Goal: Information Seeking & Learning: Find specific fact

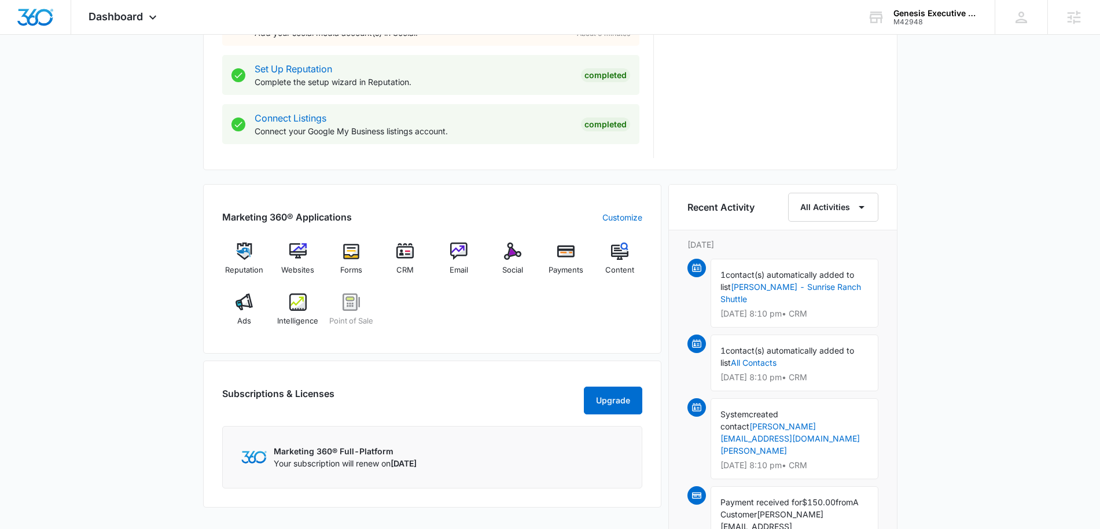
scroll to position [598, 0]
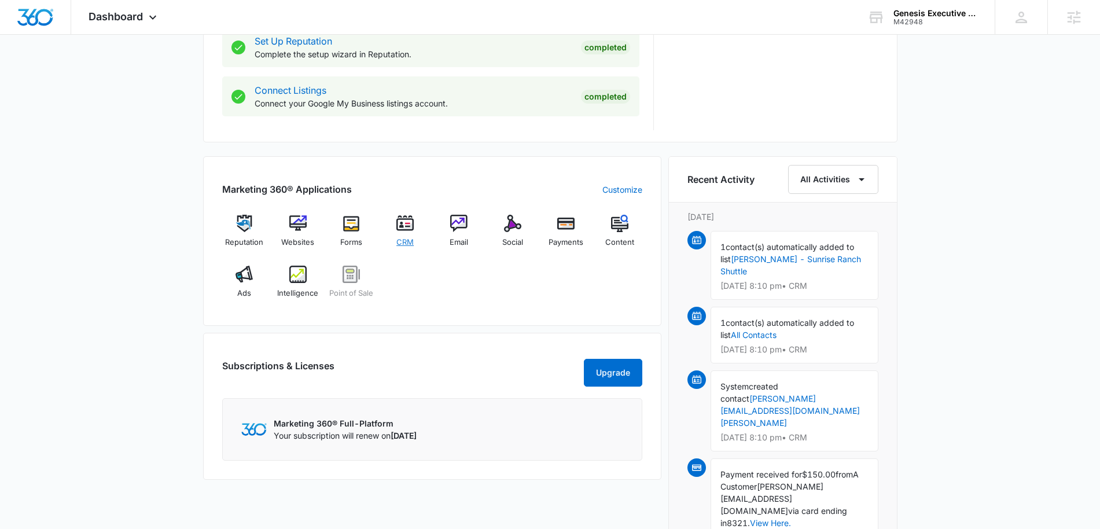
click at [399, 234] on div "CRM" at bounding box center [405, 235] width 45 height 41
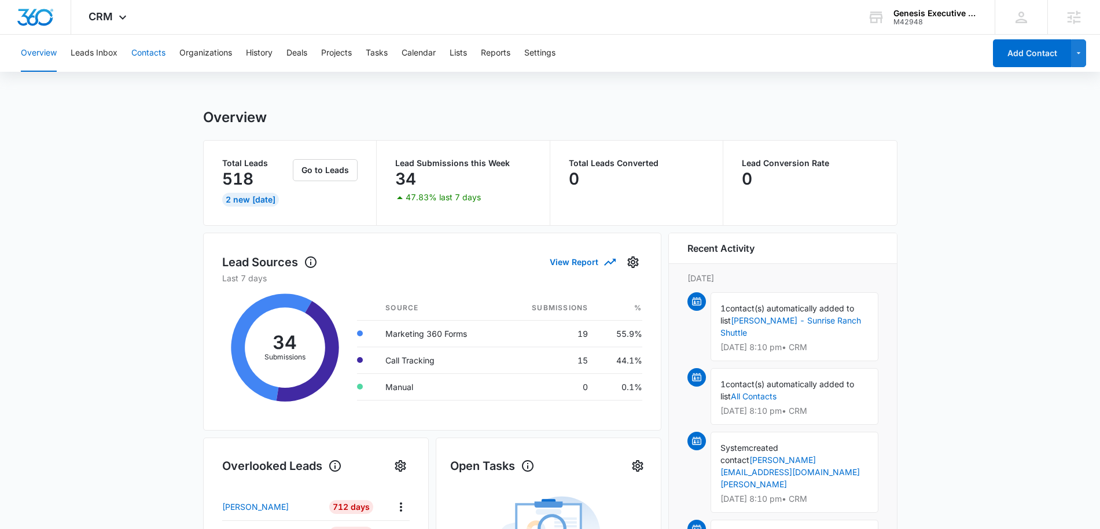
click at [149, 52] on button "Contacts" at bounding box center [148, 53] width 34 height 37
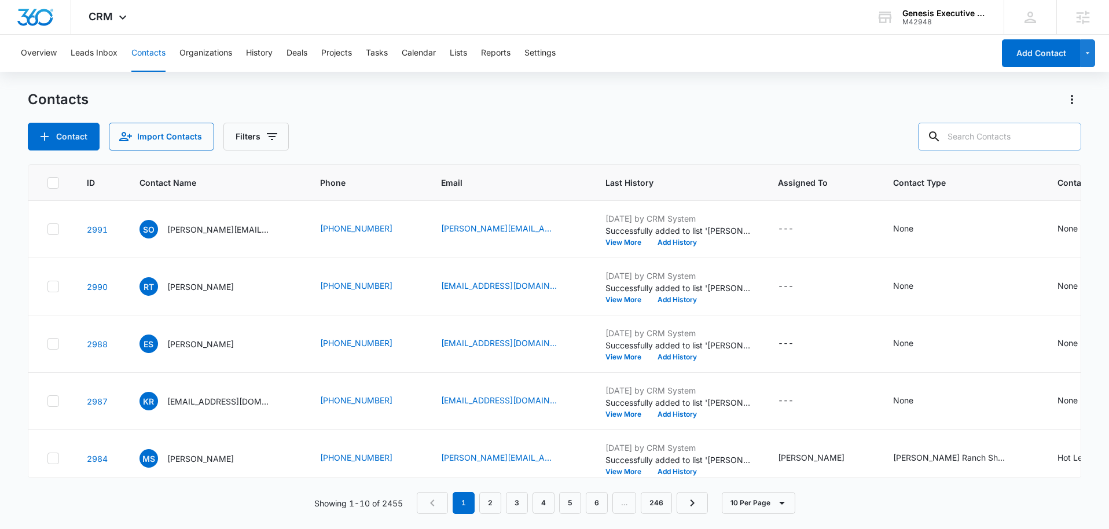
click at [987, 132] on input "text" at bounding box center [999, 137] width 163 height 28
type input "tryban"
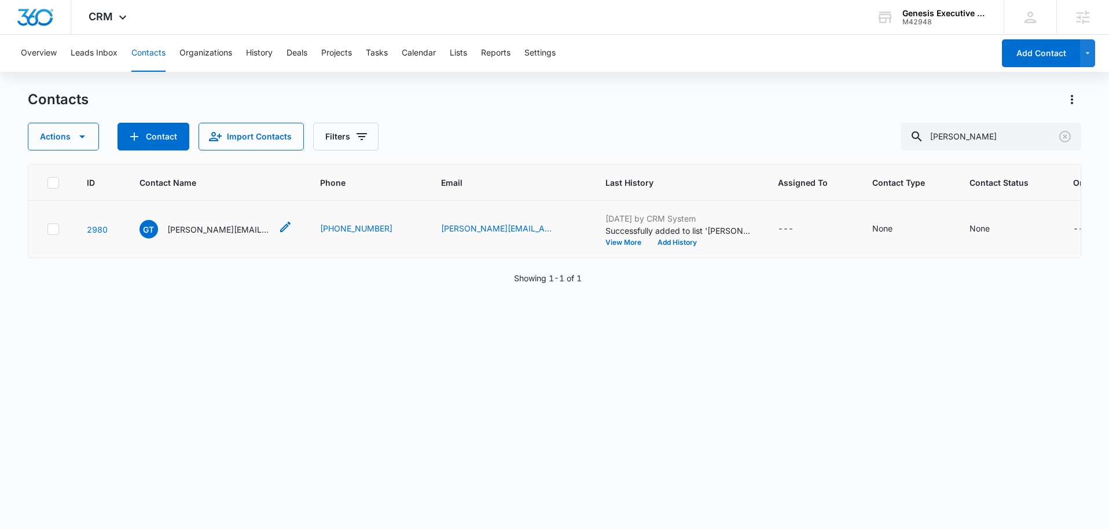
click at [212, 230] on p "G.Tryban@gmail.Com Tryban" at bounding box center [219, 229] width 104 height 12
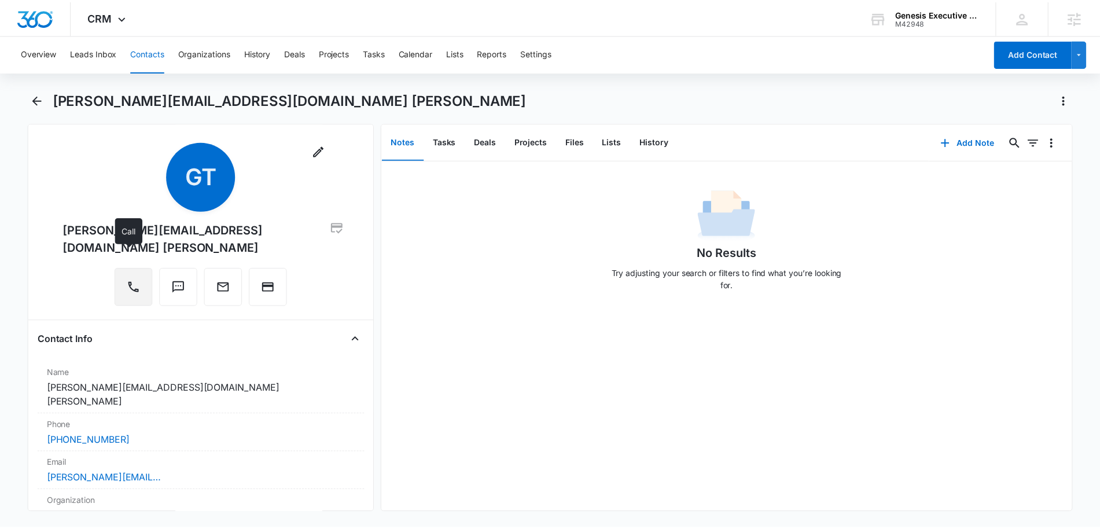
scroll to position [16, 0]
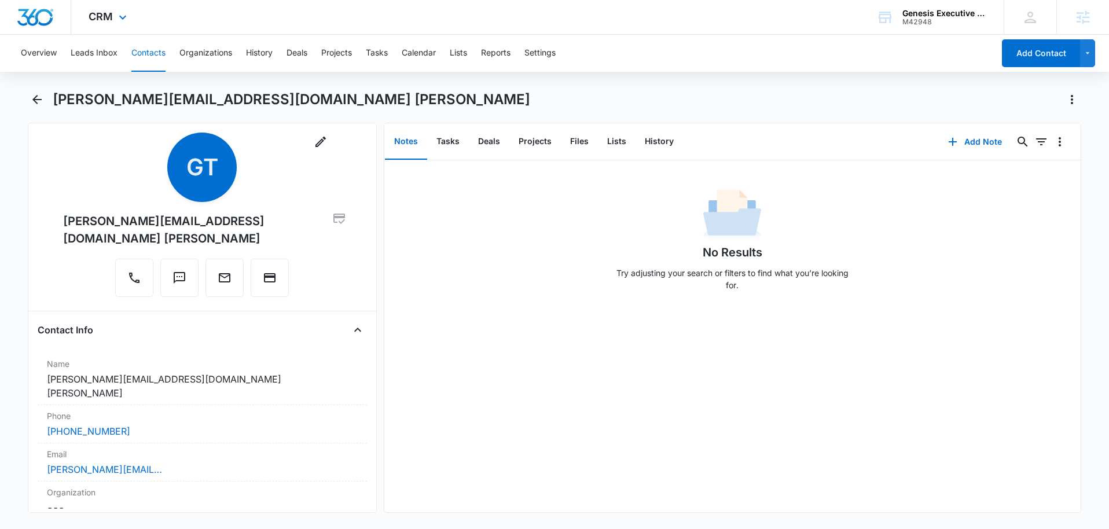
click at [47, 22] on img "Dashboard" at bounding box center [35, 17] width 37 height 17
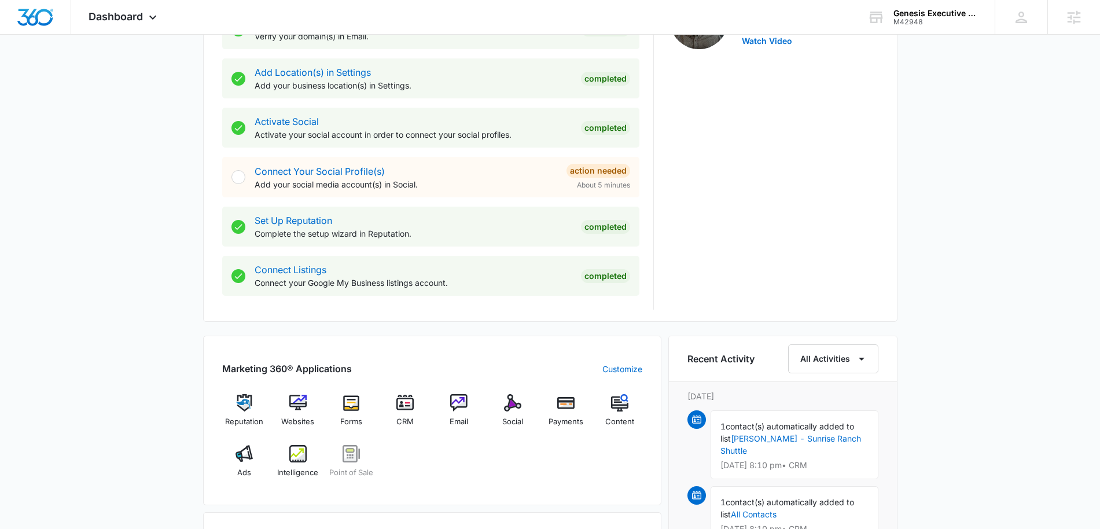
scroll to position [621, 0]
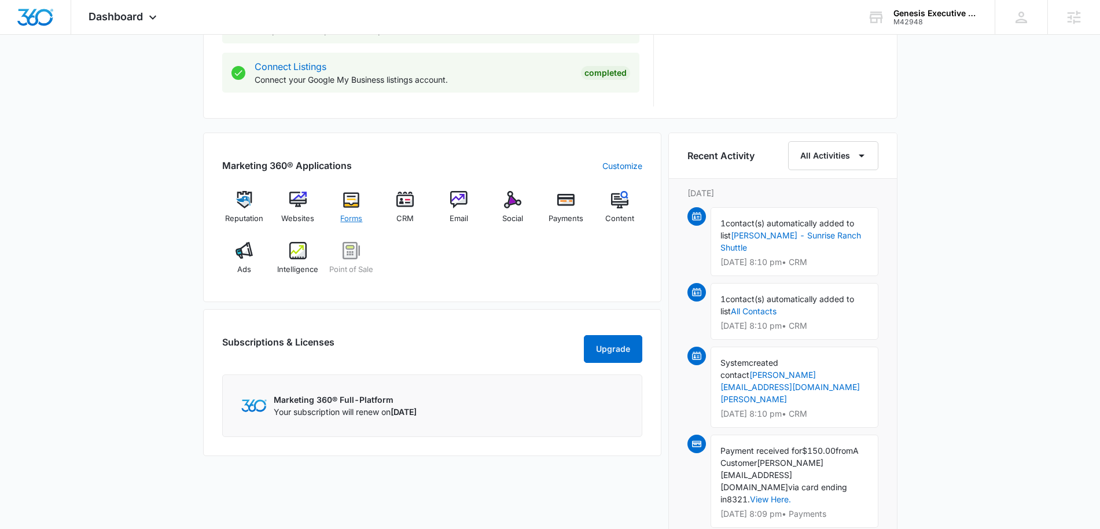
click at [352, 208] on div "Forms" at bounding box center [351, 212] width 45 height 42
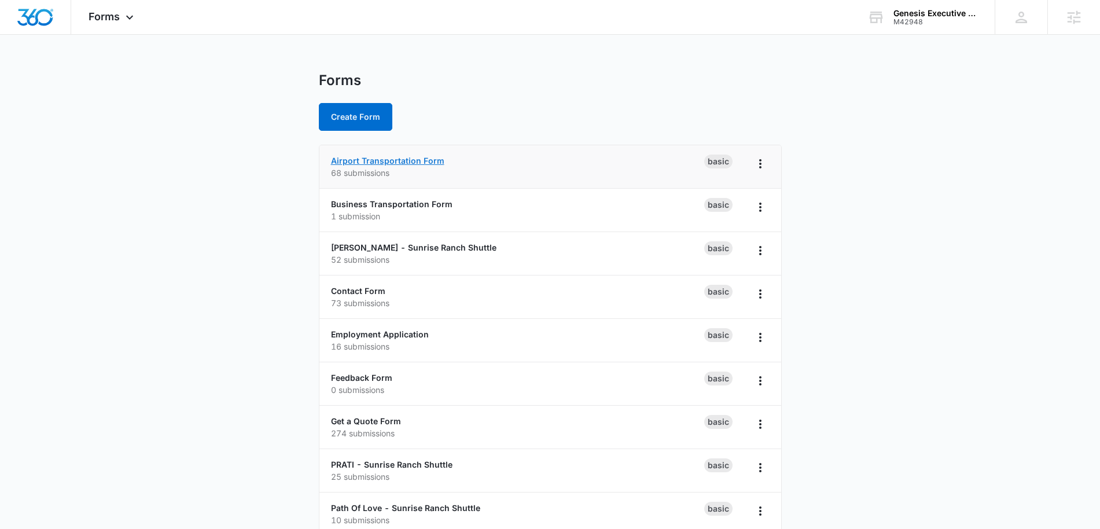
click at [406, 161] on link "Airport Transportation Form" at bounding box center [387, 161] width 113 height 10
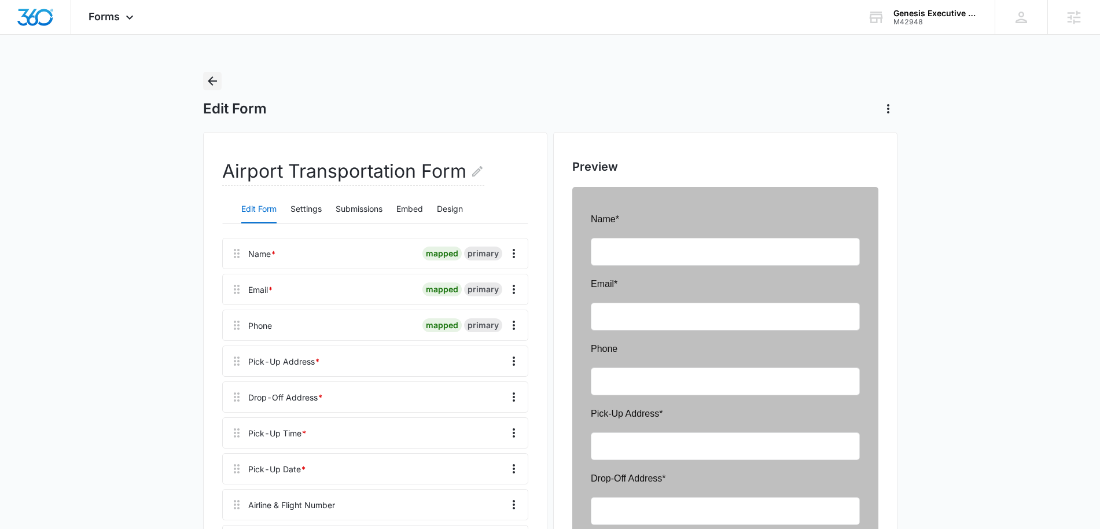
click at [211, 80] on icon "Back" at bounding box center [212, 80] width 9 height 9
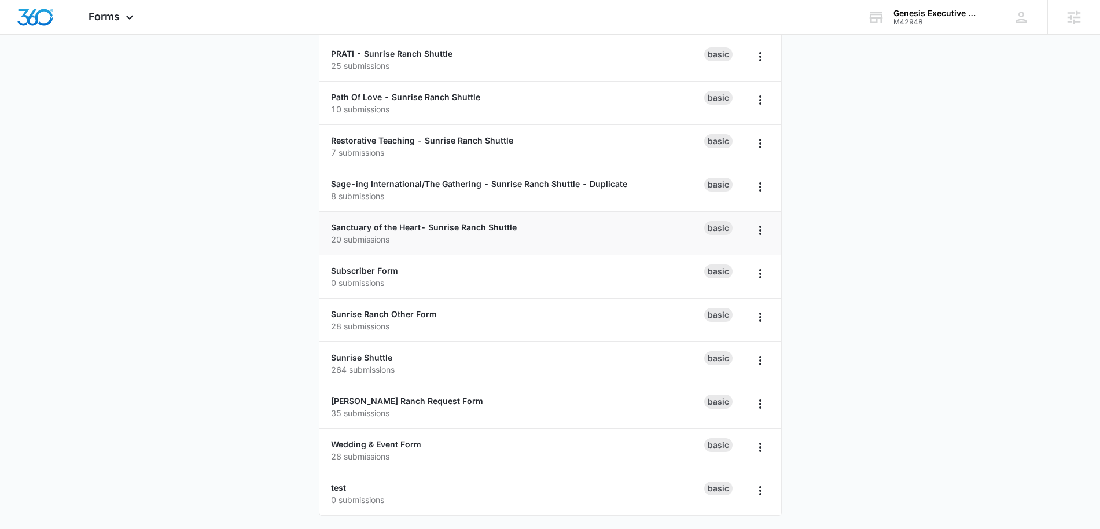
scroll to position [411, 0]
click at [368, 355] on link "Sunrise Shuttle" at bounding box center [361, 357] width 61 height 10
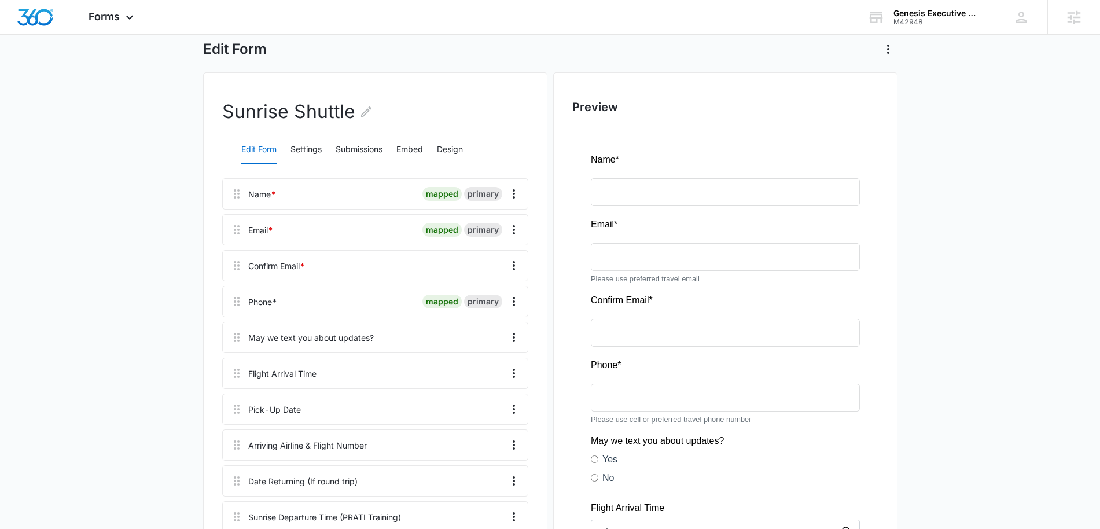
scroll to position [32, 0]
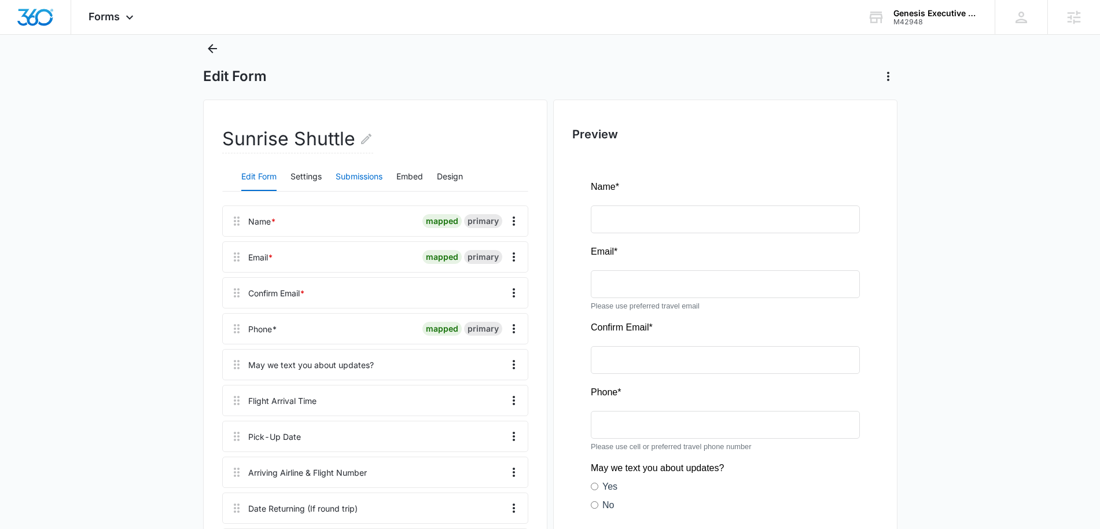
click at [370, 184] on button "Submissions" at bounding box center [359, 177] width 47 height 28
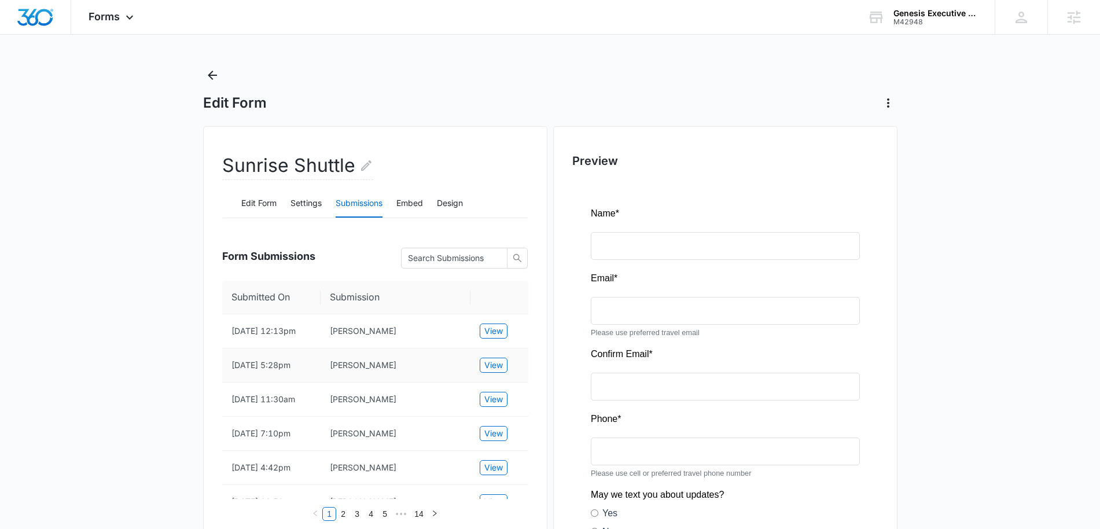
scroll to position [0, 0]
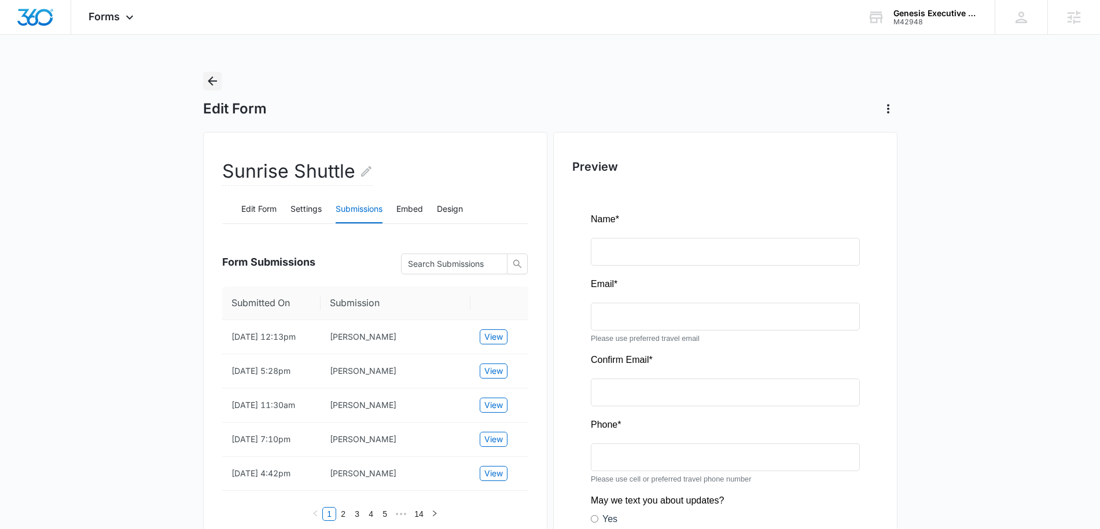
click at [210, 83] on icon "Back" at bounding box center [212, 80] width 9 height 9
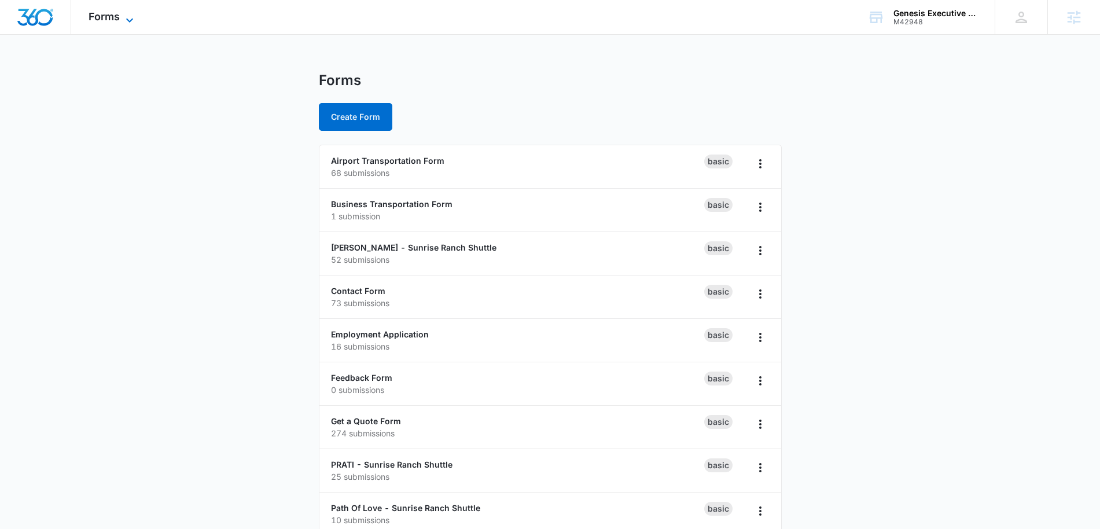
click at [132, 18] on icon at bounding box center [129, 20] width 7 height 4
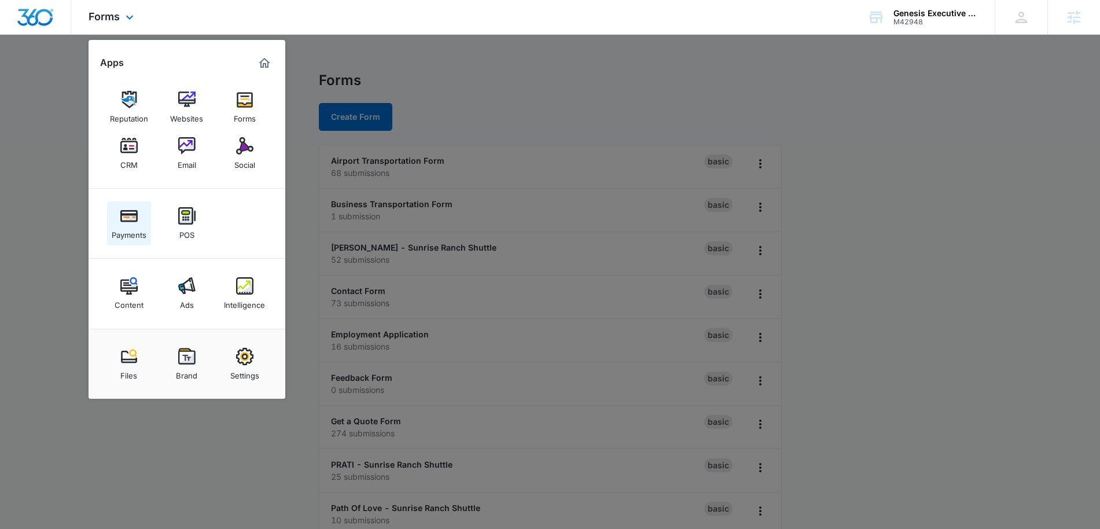
click at [125, 217] on img at bounding box center [128, 215] width 17 height 17
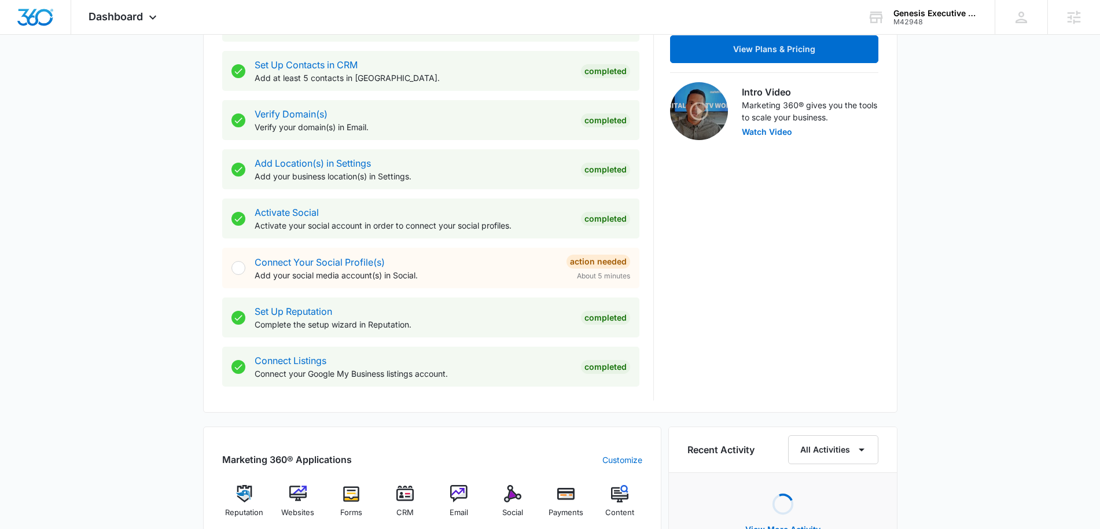
scroll to position [643, 0]
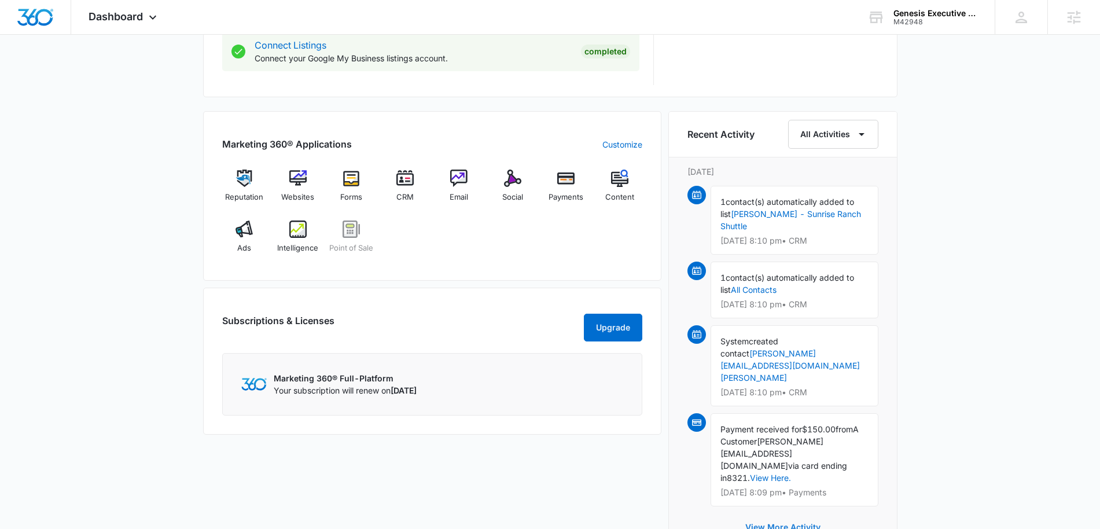
click at [779, 513] on button "View More Activity" at bounding box center [783, 527] width 98 height 28
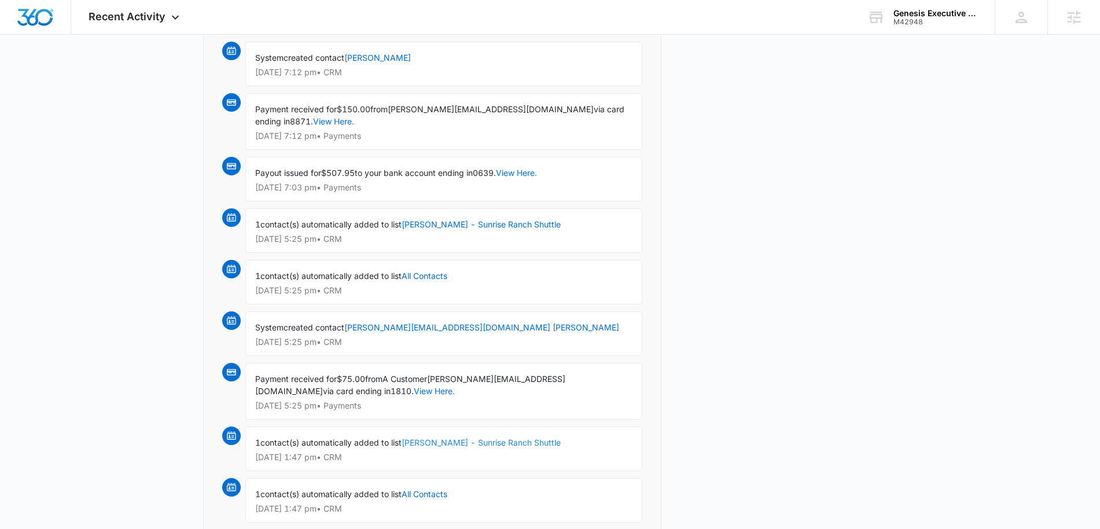
scroll to position [2385, 0]
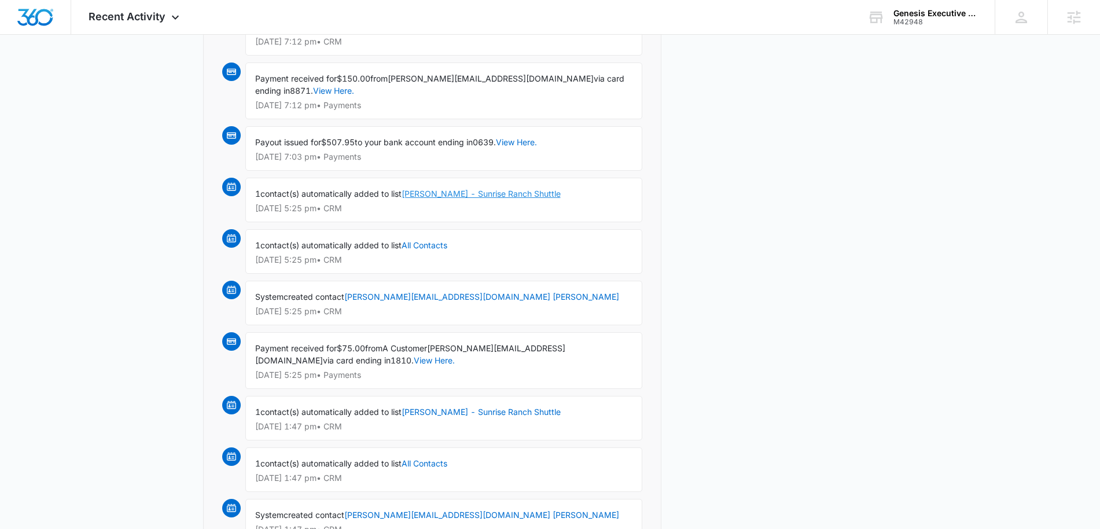
click at [481, 194] on link "Clarissa Estes - Sunrise Ranch Shuttle" at bounding box center [481, 194] width 159 height 10
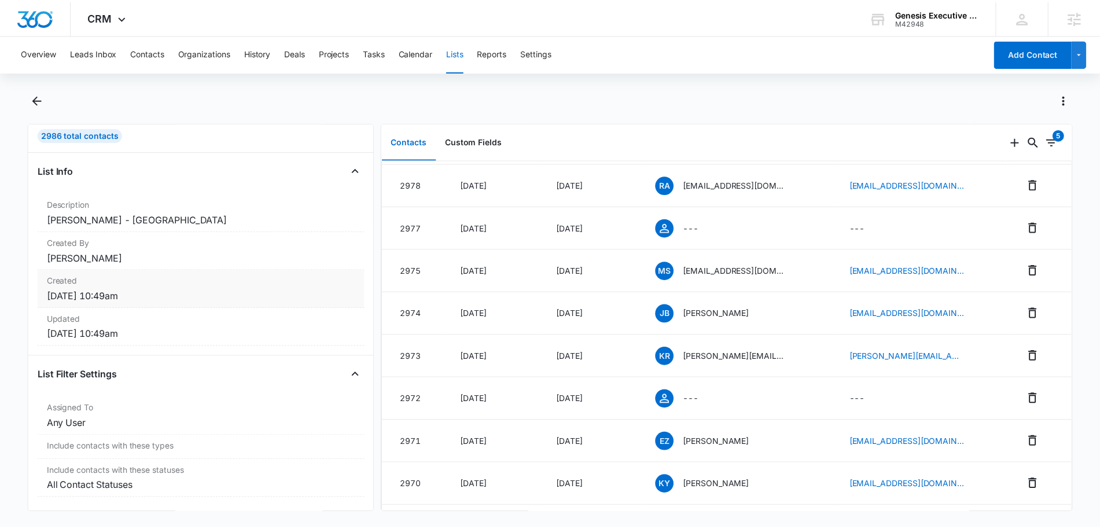
scroll to position [31, 0]
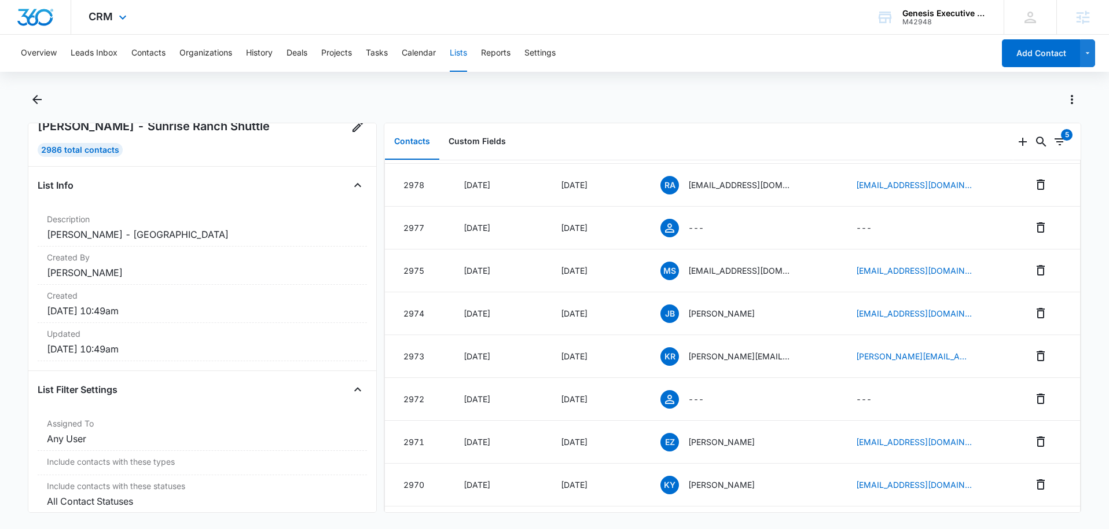
click at [107, 23] on div "CRM Apps Reputation Websites Forms CRM Email Social Payments POS Content Ads In…" at bounding box center [109, 17] width 76 height 34
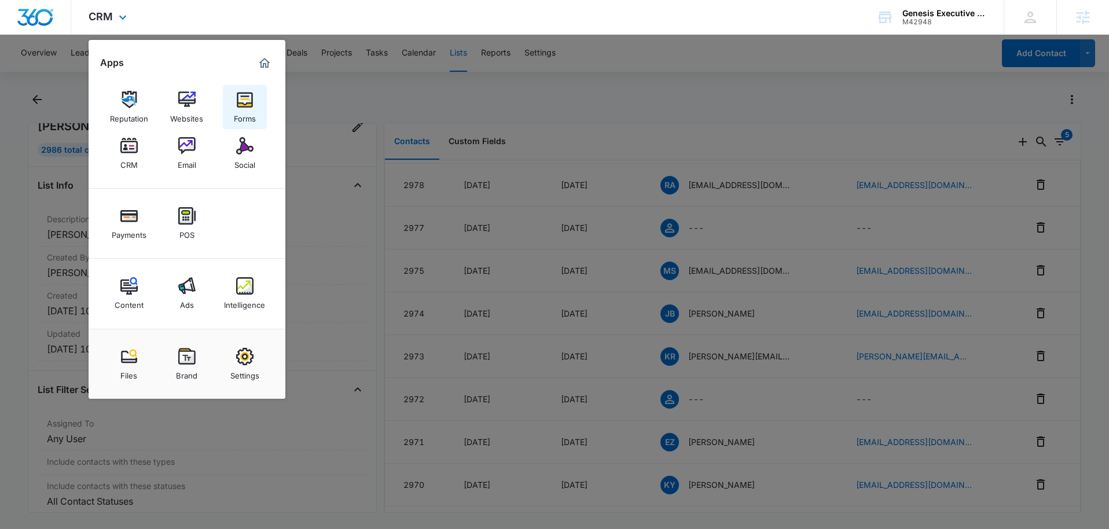
click at [253, 101] on img at bounding box center [244, 99] width 17 height 17
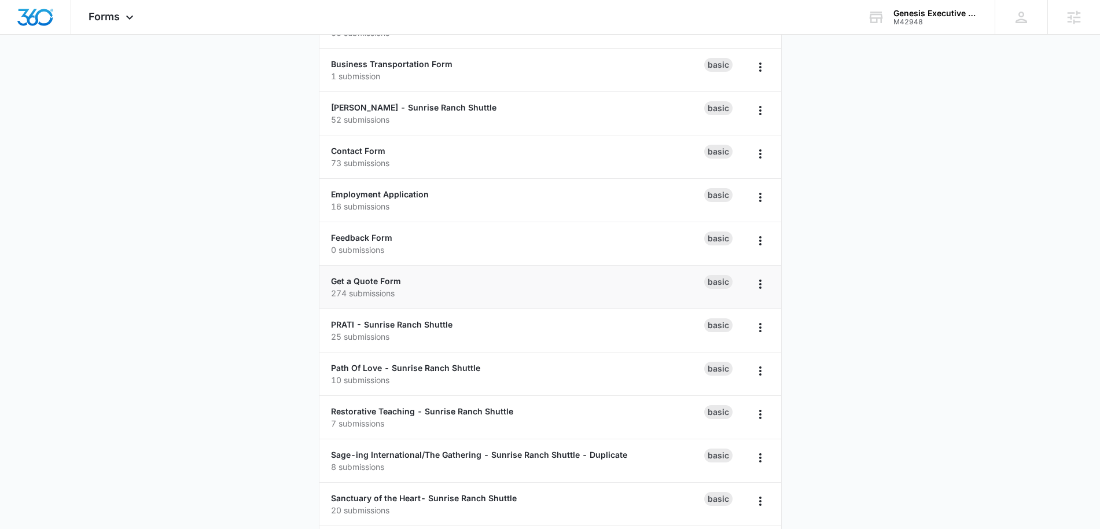
scroll to position [134, 0]
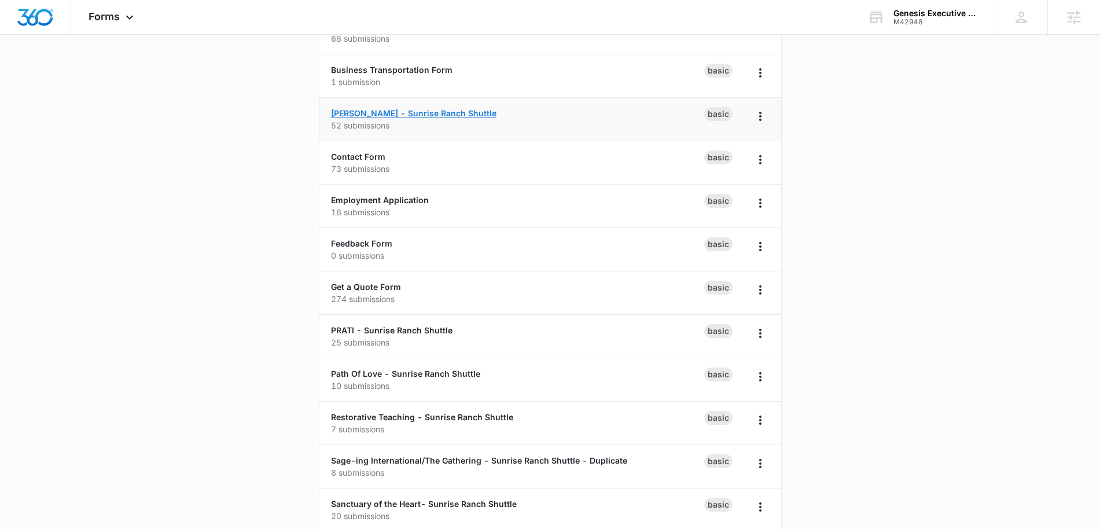
click at [437, 114] on link "Clarissa Estes - Sunrise Ranch Shuttle" at bounding box center [413, 113] width 165 height 10
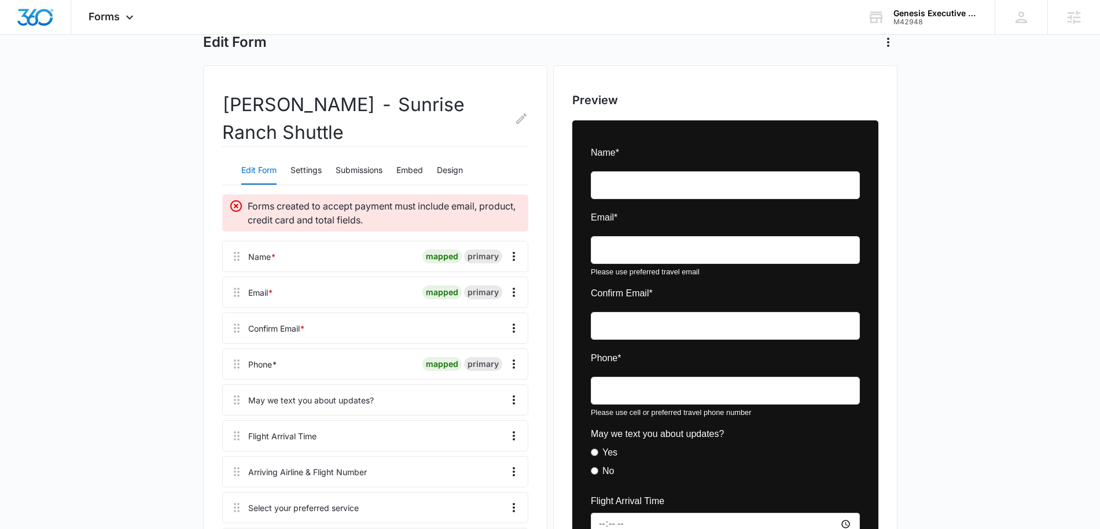
scroll to position [65, 0]
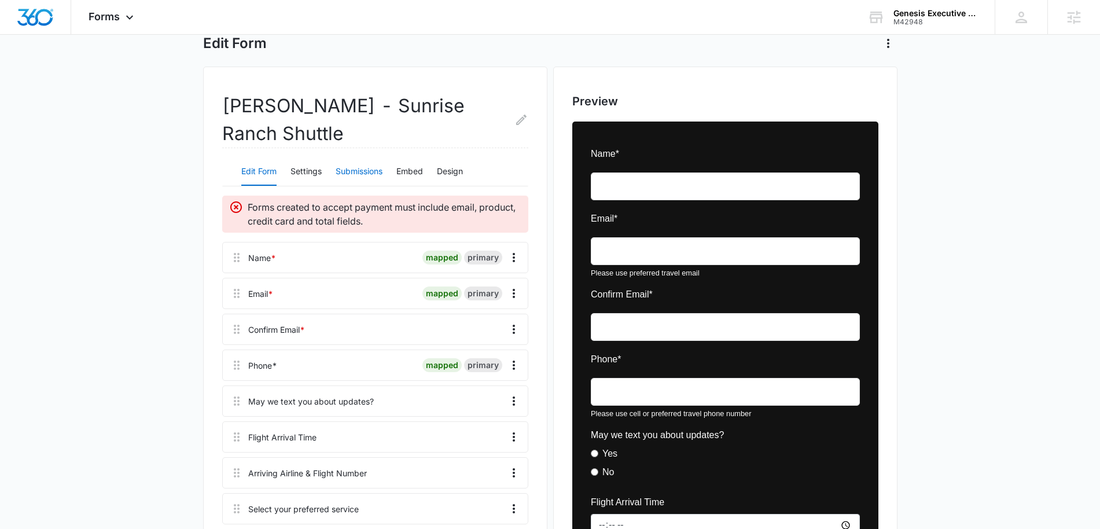
click at [367, 175] on button "Submissions" at bounding box center [359, 172] width 47 height 28
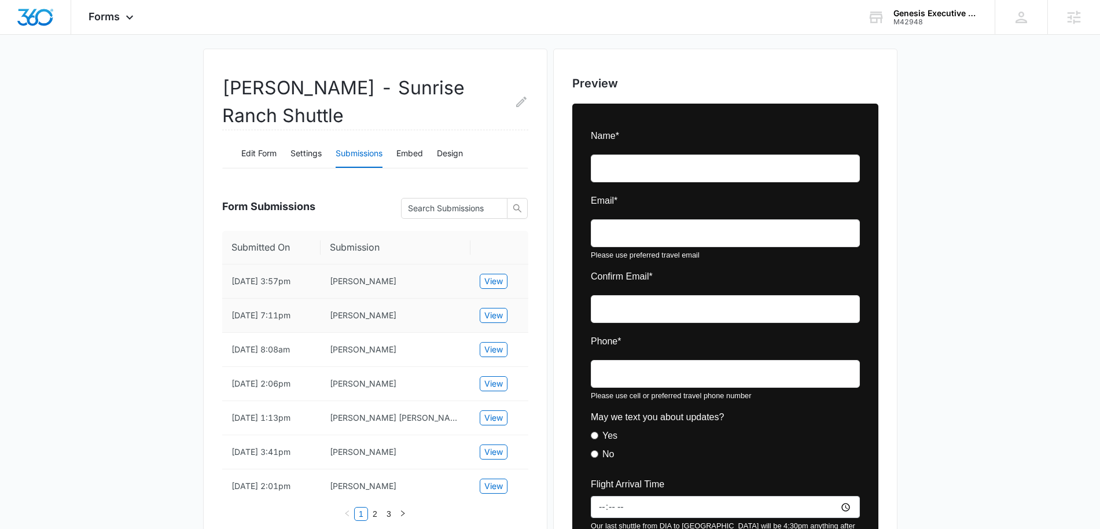
scroll to position [82, 0]
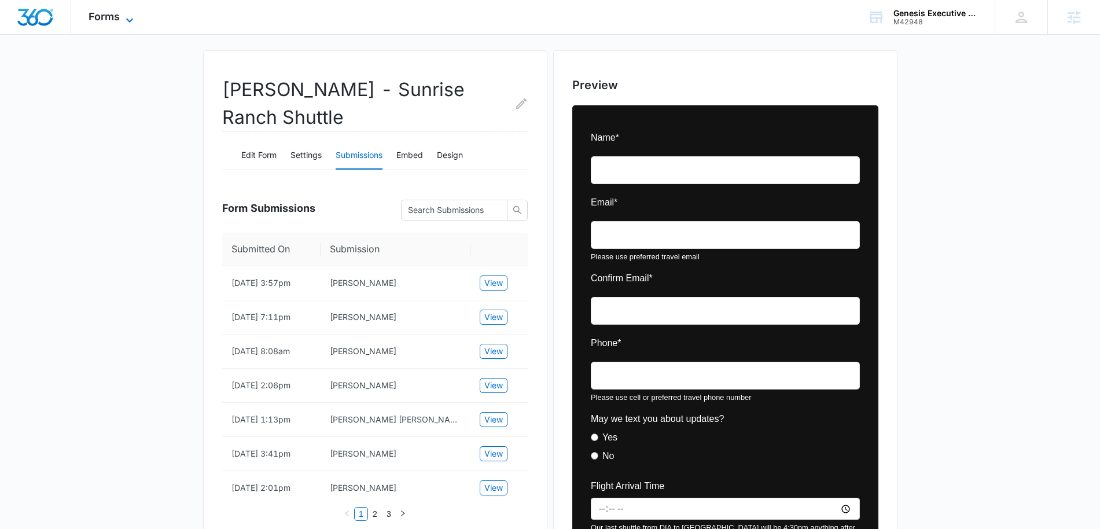
click at [130, 17] on icon at bounding box center [130, 20] width 14 height 14
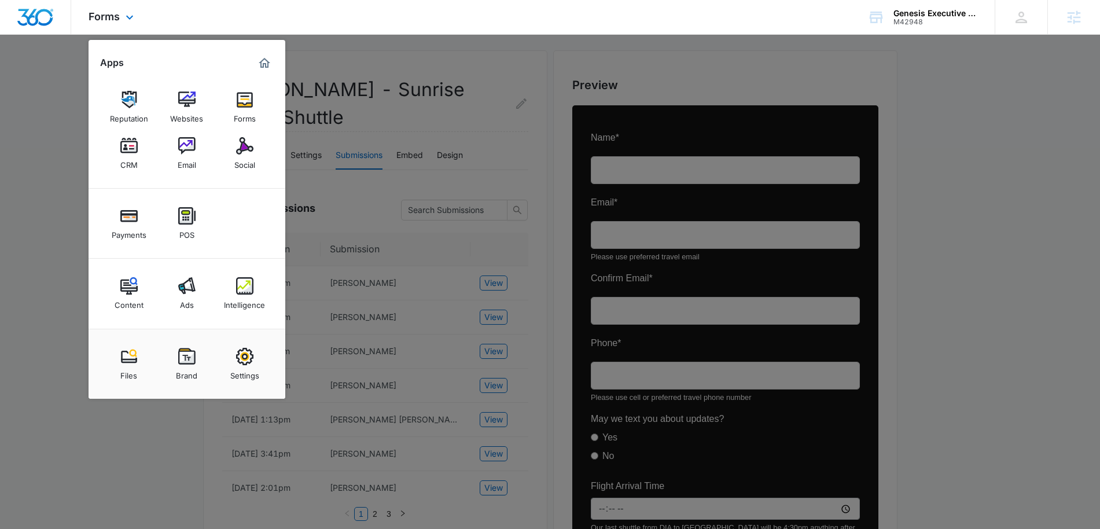
click at [32, 25] on img "Dashboard" at bounding box center [35, 17] width 37 height 17
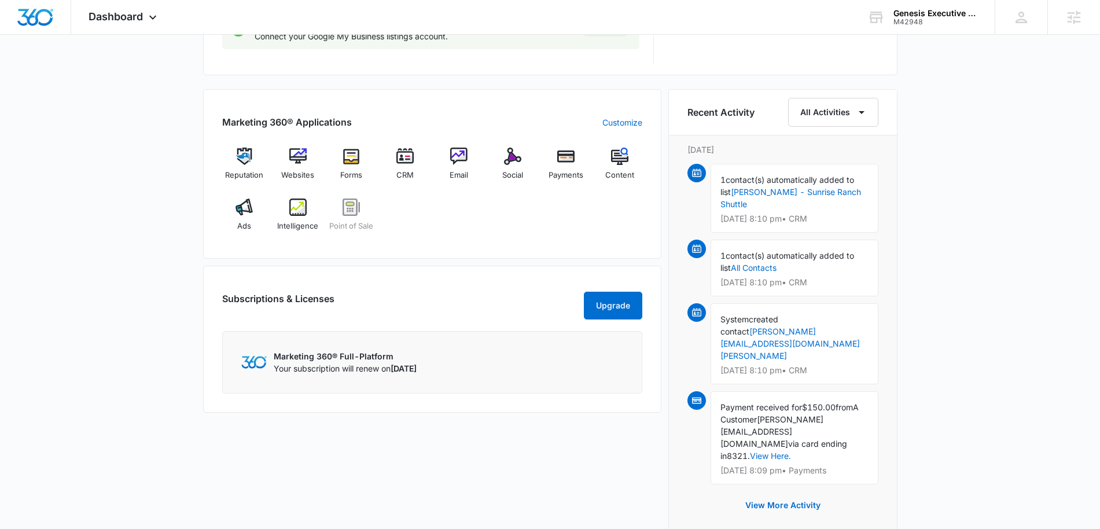
scroll to position [806, 0]
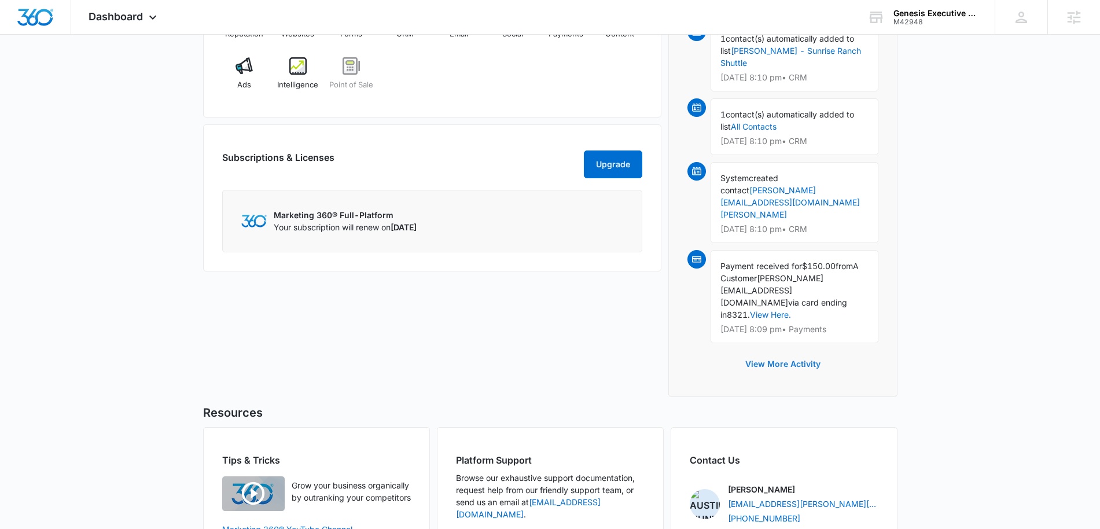
click at [771, 350] on button "View More Activity" at bounding box center [783, 364] width 98 height 28
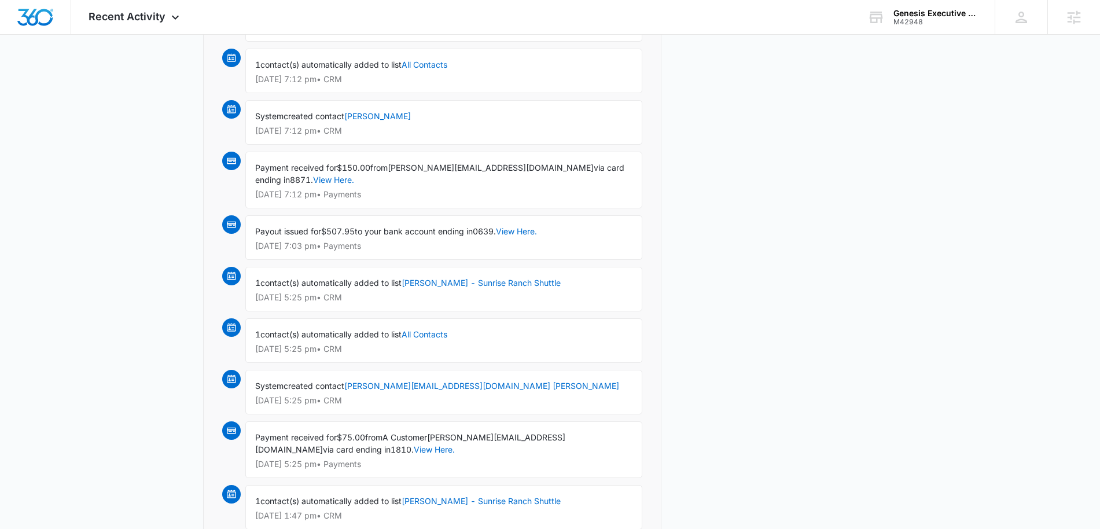
scroll to position [2298, 0]
click at [389, 383] on link "G.Tryban@gmail.Com Tryban" at bounding box center [481, 384] width 275 height 10
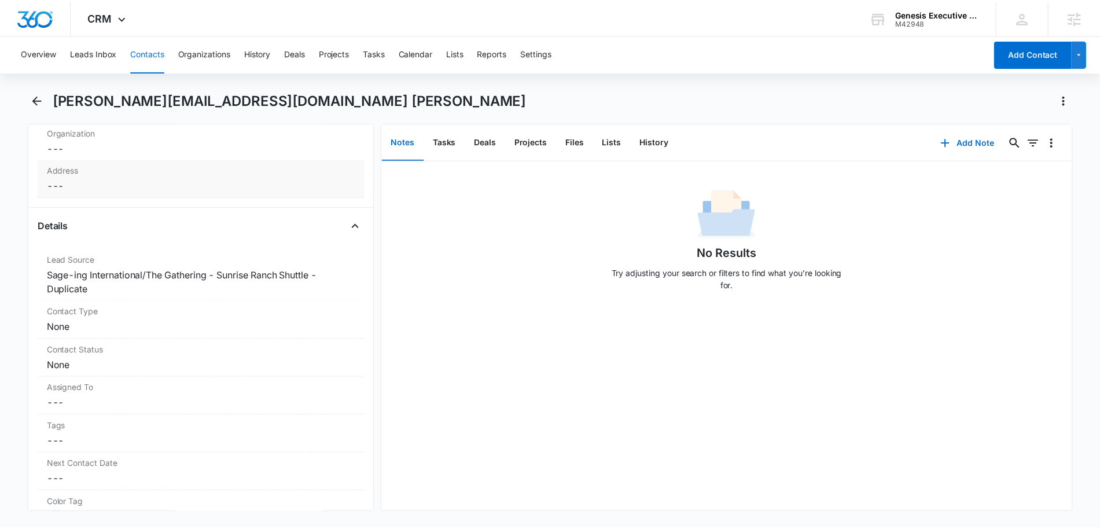
scroll to position [333, 0]
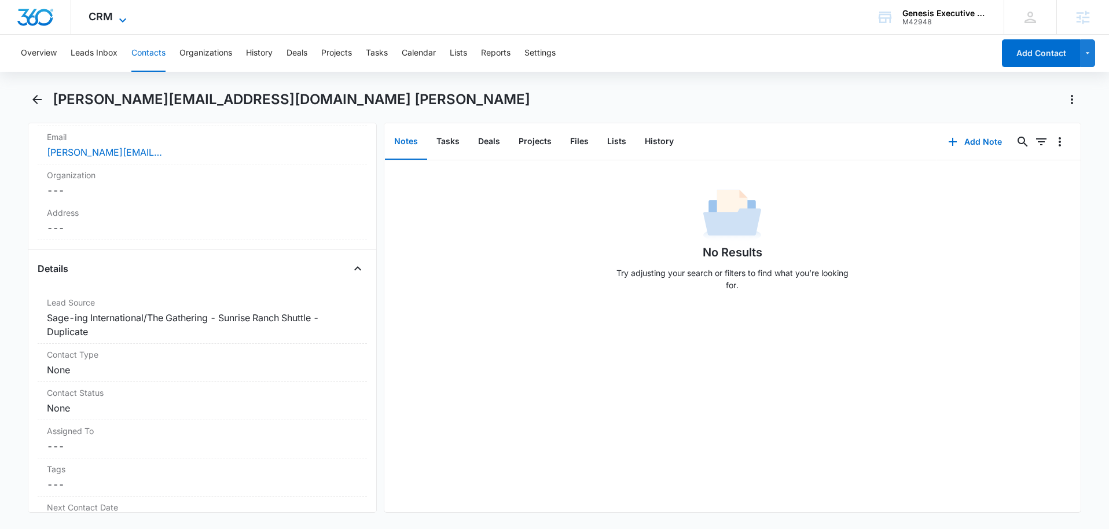
click at [127, 19] on icon at bounding box center [123, 20] width 14 height 14
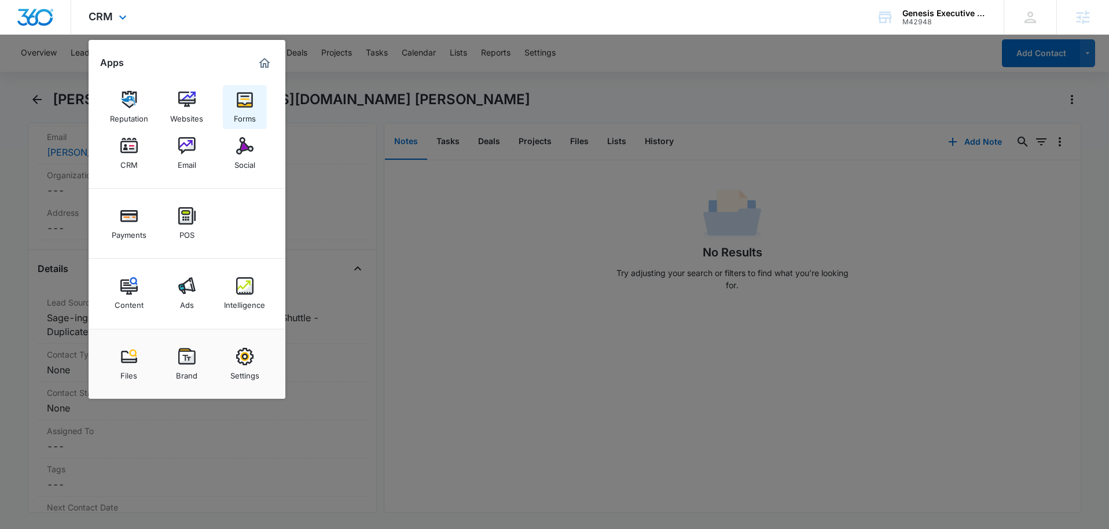
click at [240, 105] on img at bounding box center [244, 99] width 17 height 17
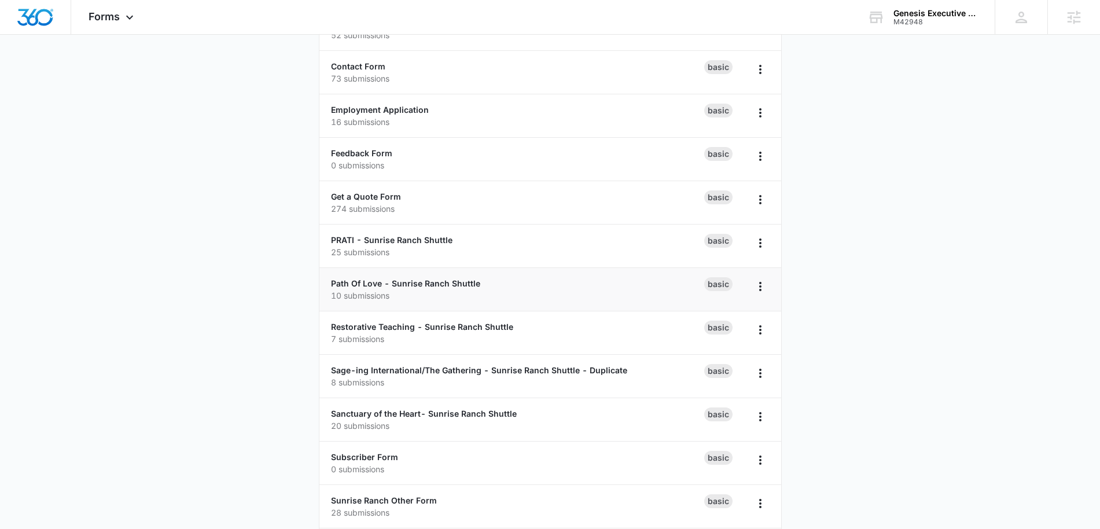
scroll to position [251, 0]
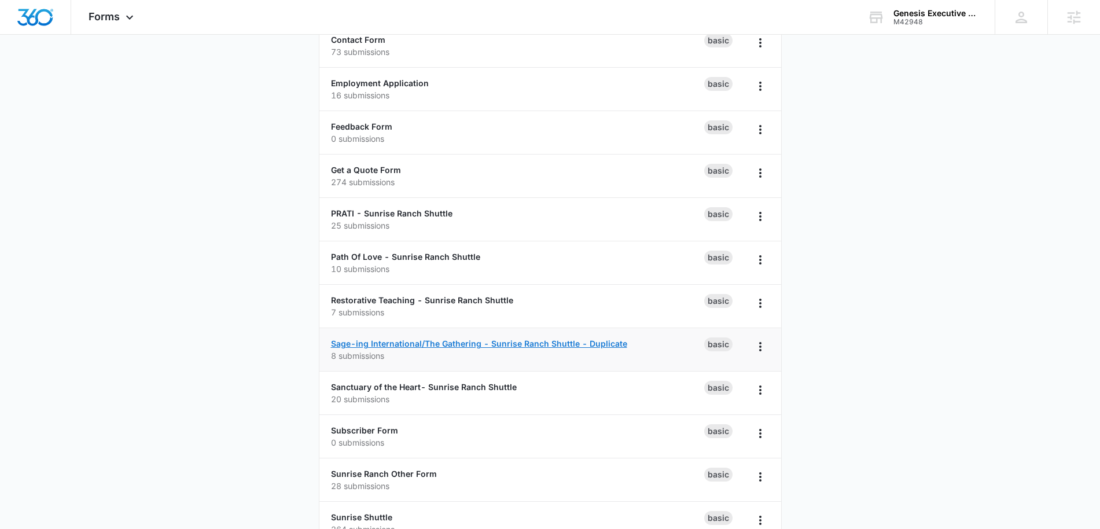
click at [414, 342] on link "Sage-ing International/The Gathering - Sunrise Ranch Shuttle - Duplicate" at bounding box center [479, 343] width 296 height 10
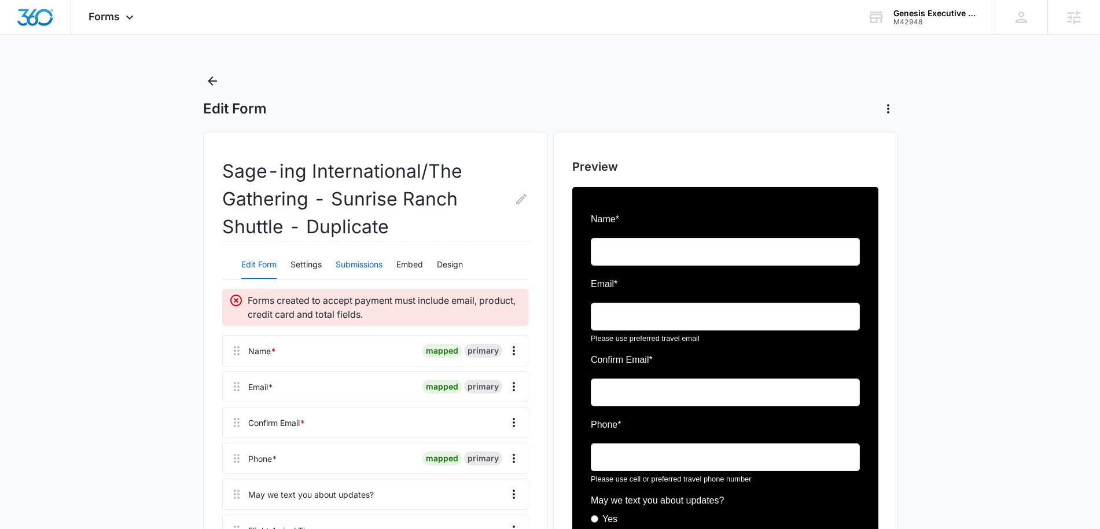
click at [374, 262] on button "Submissions" at bounding box center [359, 265] width 47 height 28
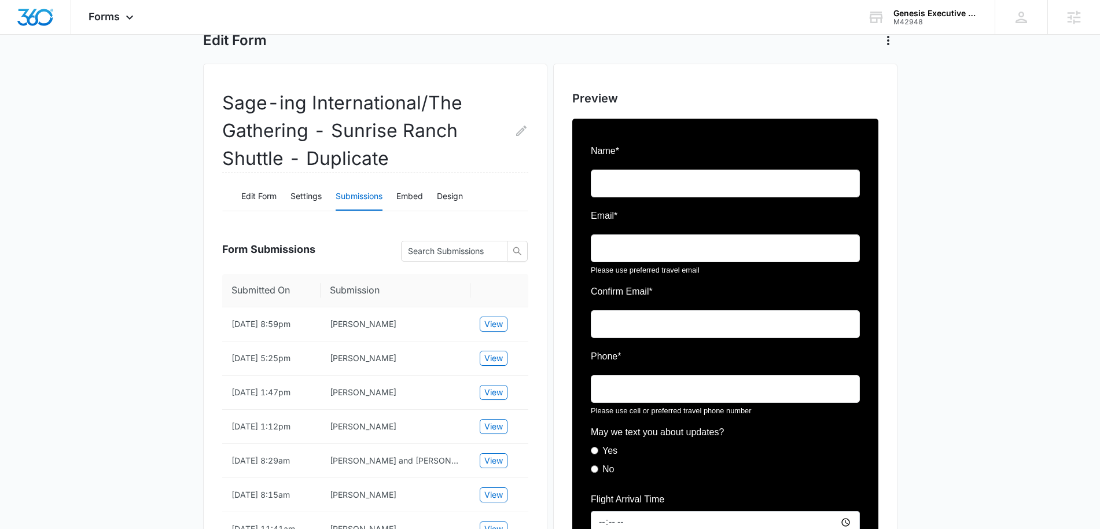
scroll to position [74, 0]
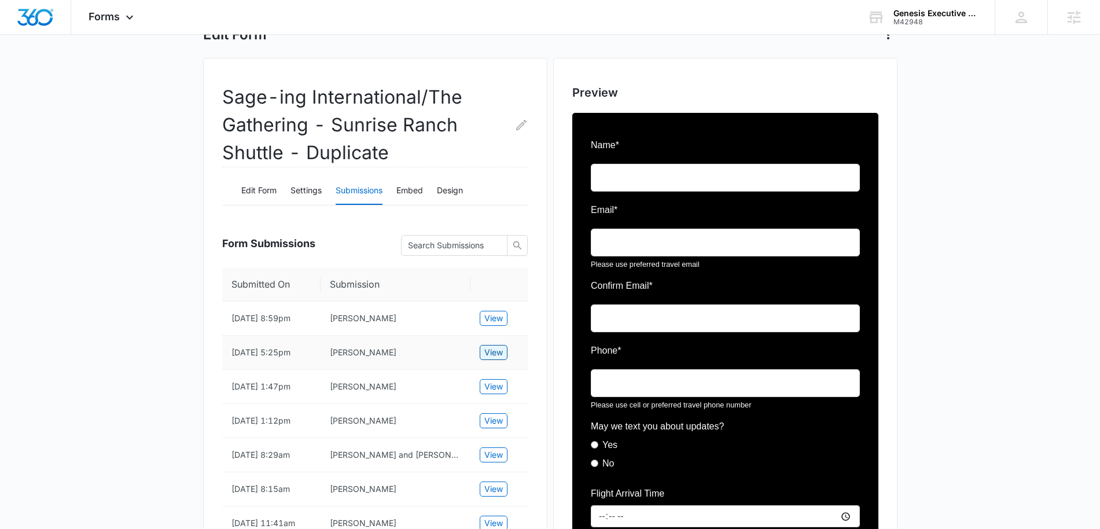
click at [487, 351] on span "View" at bounding box center [493, 352] width 19 height 13
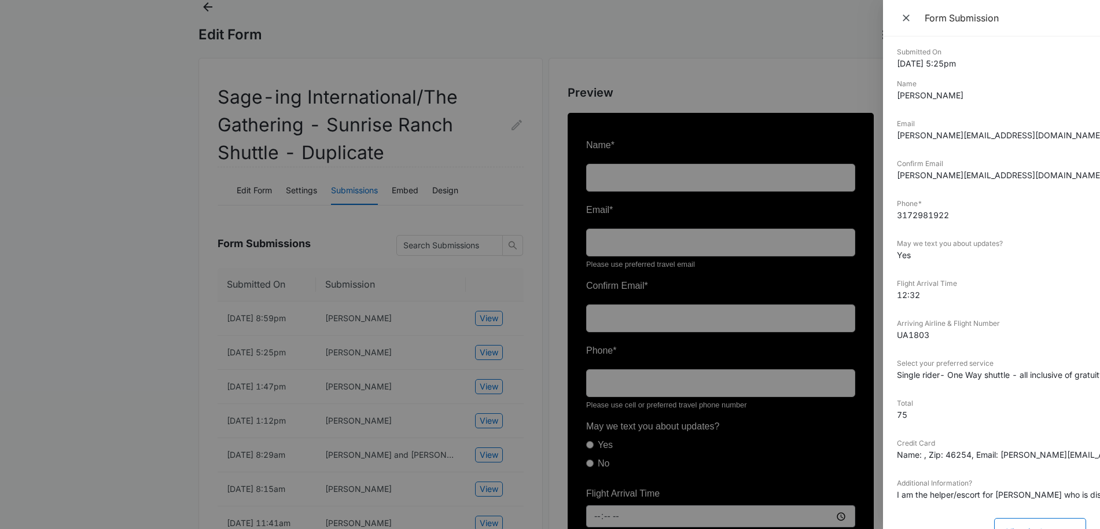
scroll to position [5, 0]
drag, startPoint x: 971, startPoint y: 94, endPoint x: 897, endPoint y: 97, distance: 74.7
click at [897, 97] on dd "Georgeanna Tryban" at bounding box center [991, 94] width 189 height 12
copy dd "Georgeanna Tryban"
drag, startPoint x: 984, startPoint y: 131, endPoint x: 897, endPoint y: 125, distance: 87.6
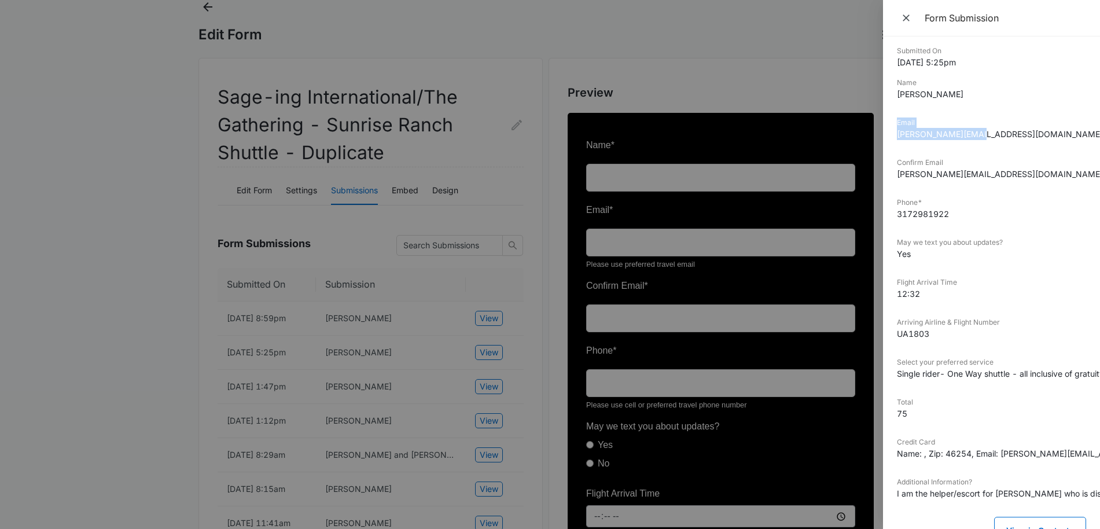
click at [897, 125] on div "Email g.tryban@gmail.com" at bounding box center [991, 132] width 189 height 31
copy div "Email g.tryban@gmail.com"
drag, startPoint x: 947, startPoint y: 216, endPoint x: 896, endPoint y: 203, distance: 53.0
click at [896, 203] on div "Submitted On 8/11/2025 5:25pm Name Georgeanna Tryban Email g.tryban@gmail.com C…" at bounding box center [991, 282] width 217 height 492
click at [449, 121] on div at bounding box center [550, 264] width 1100 height 529
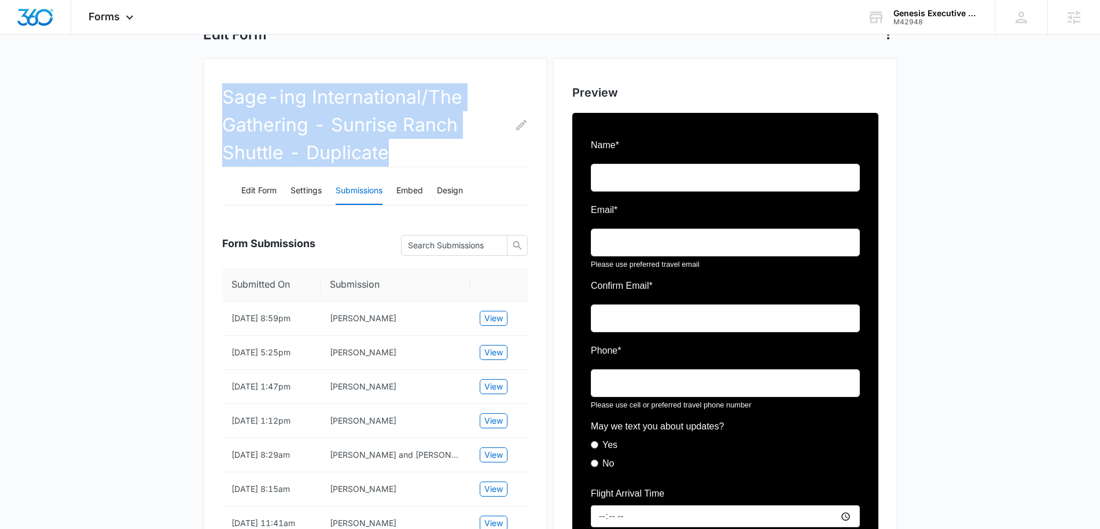
drag, startPoint x: 223, startPoint y: 97, endPoint x: 475, endPoint y: 147, distance: 257.1
click at [475, 147] on h2 "Sage-ing International/The Gathering - Sunrise Ranch Shuttle - Duplicate" at bounding box center [375, 125] width 306 height 84
copy h2 "Sage-ing International/The Gathering - Sunrise Ranch Shuttle - Duplicate"
click at [493, 352] on span "View" at bounding box center [493, 352] width 19 height 13
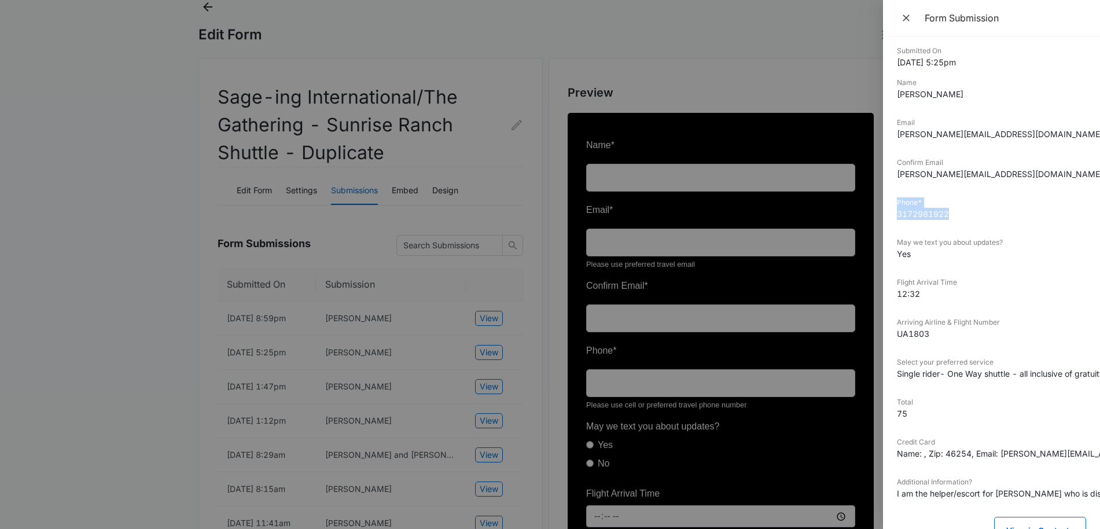
drag, startPoint x: 943, startPoint y: 213, endPoint x: 898, endPoint y: 202, distance: 46.5
click at [898, 202] on div "Phone* 3172981922" at bounding box center [991, 212] width 189 height 31
copy div "Phone* 3172981922"
drag, startPoint x: 920, startPoint y: 253, endPoint x: 897, endPoint y: 241, distance: 25.9
click at [897, 241] on div "May we text you about updates? Yes" at bounding box center [991, 252] width 189 height 31
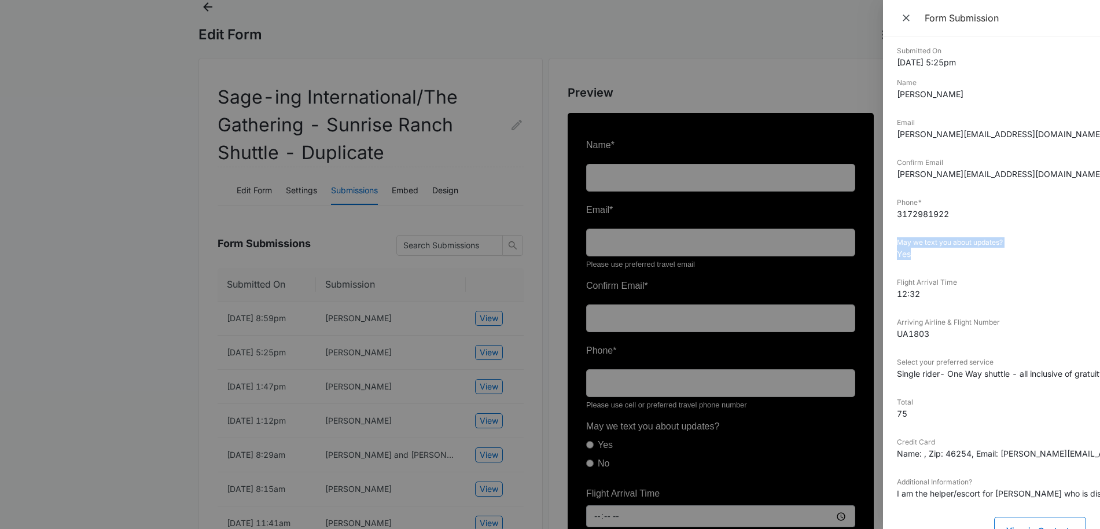
copy div "May we text you about updates? Yes"
drag, startPoint x: 925, startPoint y: 290, endPoint x: 890, endPoint y: 280, distance: 35.7
click at [890, 280] on div "Submitted On 8/11/2025 5:25pm Name Georgeanna Tryban Email g.tryban@gmail.com C…" at bounding box center [991, 282] width 217 height 492
copy div "Flight Arrival Time 12:32"
drag, startPoint x: 930, startPoint y: 333, endPoint x: 891, endPoint y: 322, distance: 40.3
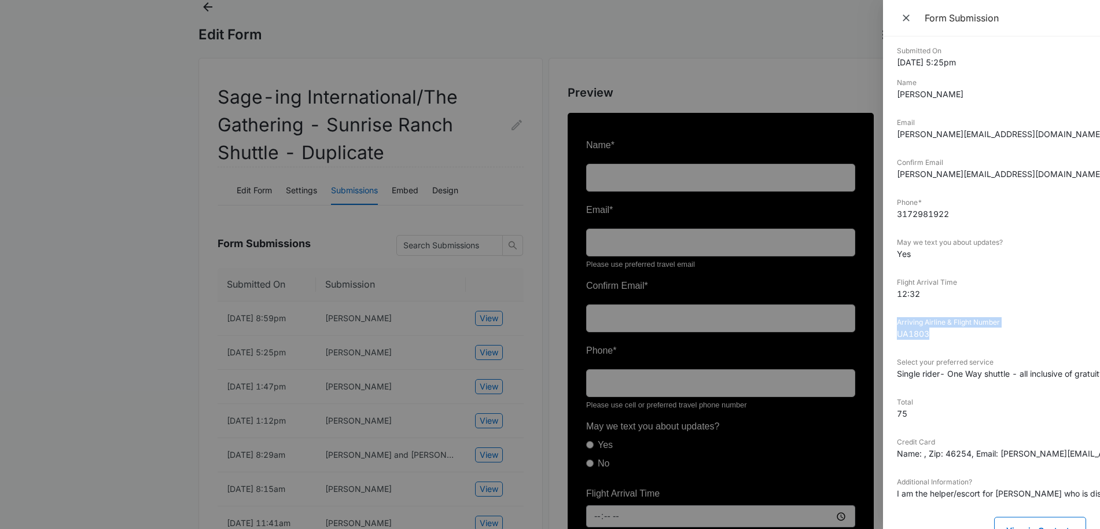
click at [891, 322] on div "Submitted On 8/11/2025 5:25pm Name Georgeanna Tryban Email g.tryban@gmail.com C…" at bounding box center [991, 282] width 217 height 492
copy div "Arriving Airline & Flight Number UA1803"
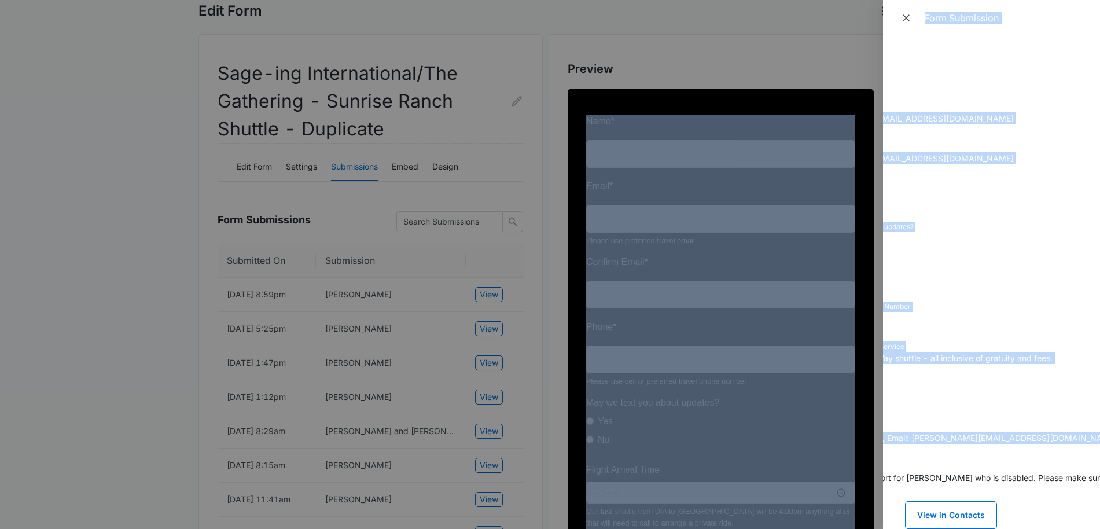
scroll to position [29, 406]
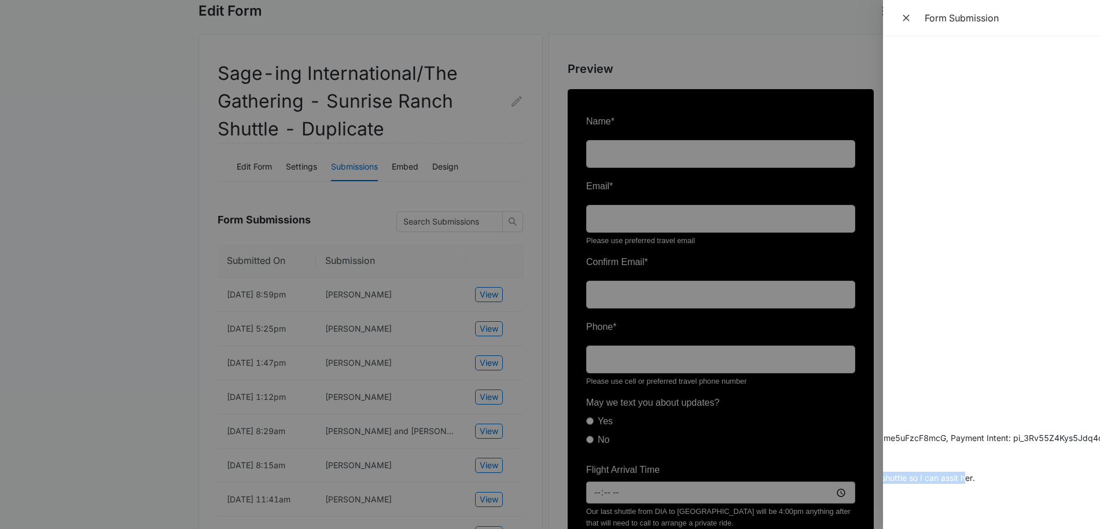
drag, startPoint x: 903, startPoint y: 457, endPoint x: 1094, endPoint y: 468, distance: 191.3
click at [1094, 468] on div "Submitted On 8/11/2025 5:25pm Name Georgeanna Tryban Email g.tryban@gmail.com C…" at bounding box center [991, 282] width 217 height 492
copy div "Additional Information? I am the helper/escort for Ina Albert who is disabled. …"
click at [905, 17] on icon "Close" at bounding box center [906, 18] width 12 height 12
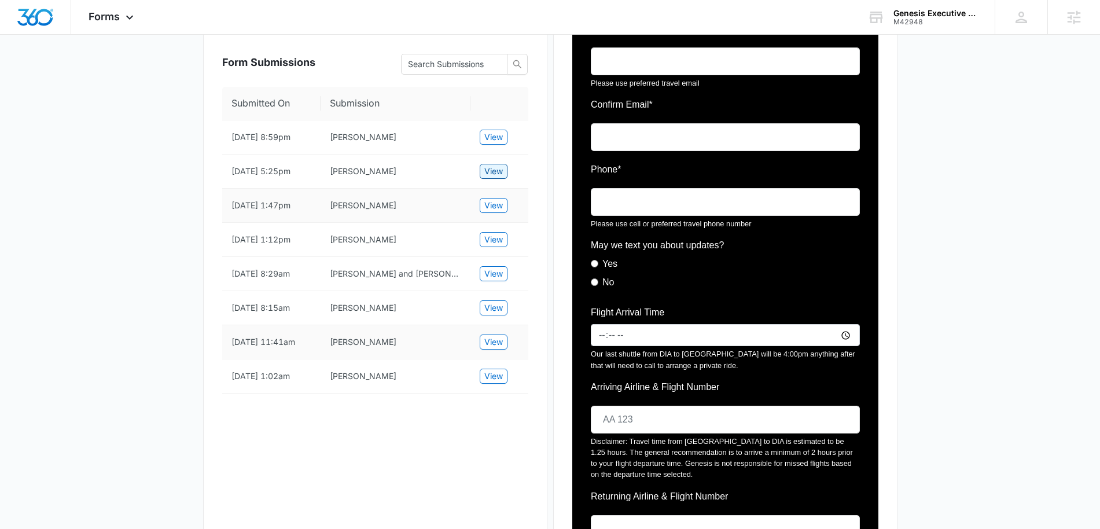
scroll to position [0, 0]
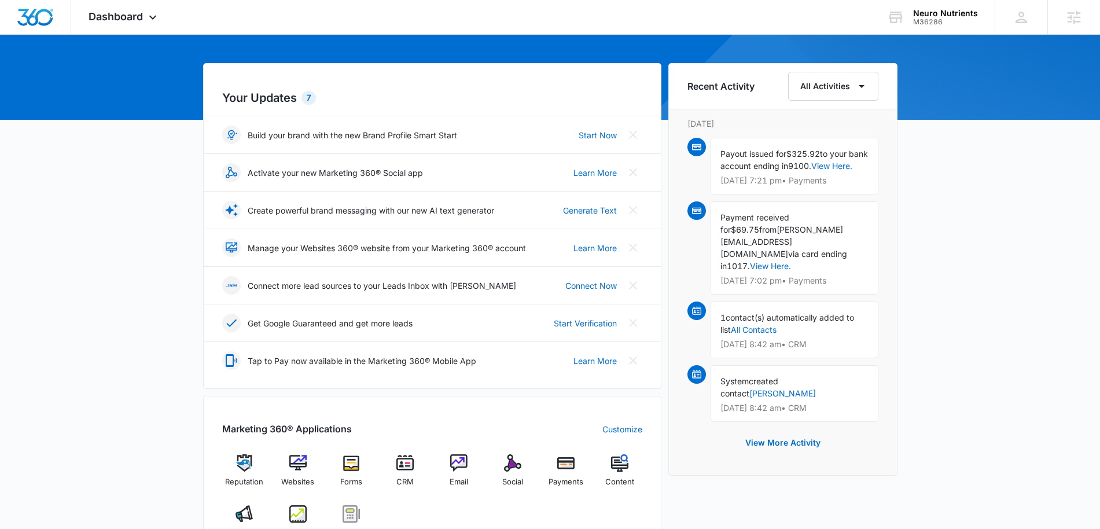
scroll to position [87, 0]
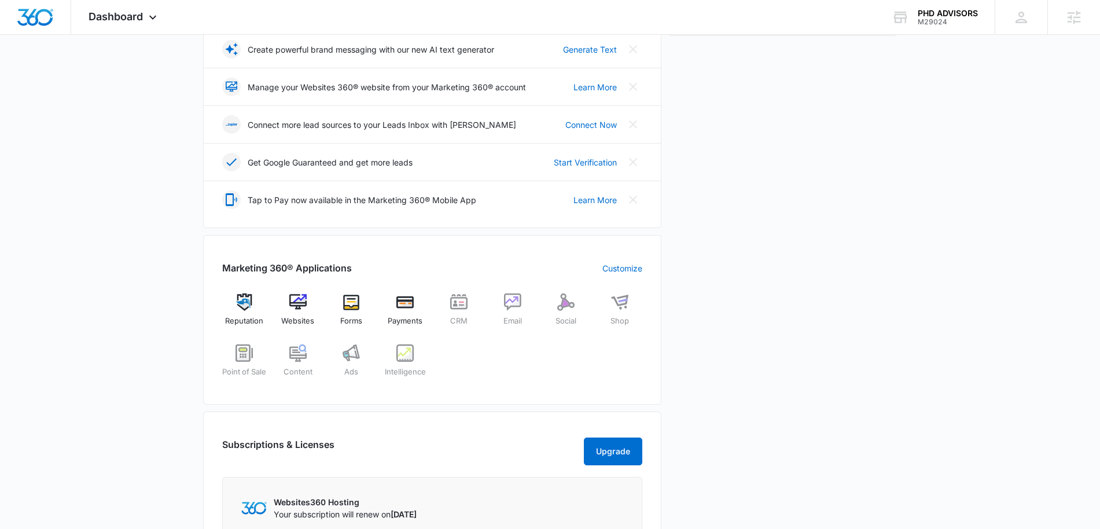
scroll to position [250, 0]
click at [298, 304] on img at bounding box center [297, 301] width 17 height 17
